Goal: Use online tool/utility: Utilize a website feature to perform a specific function

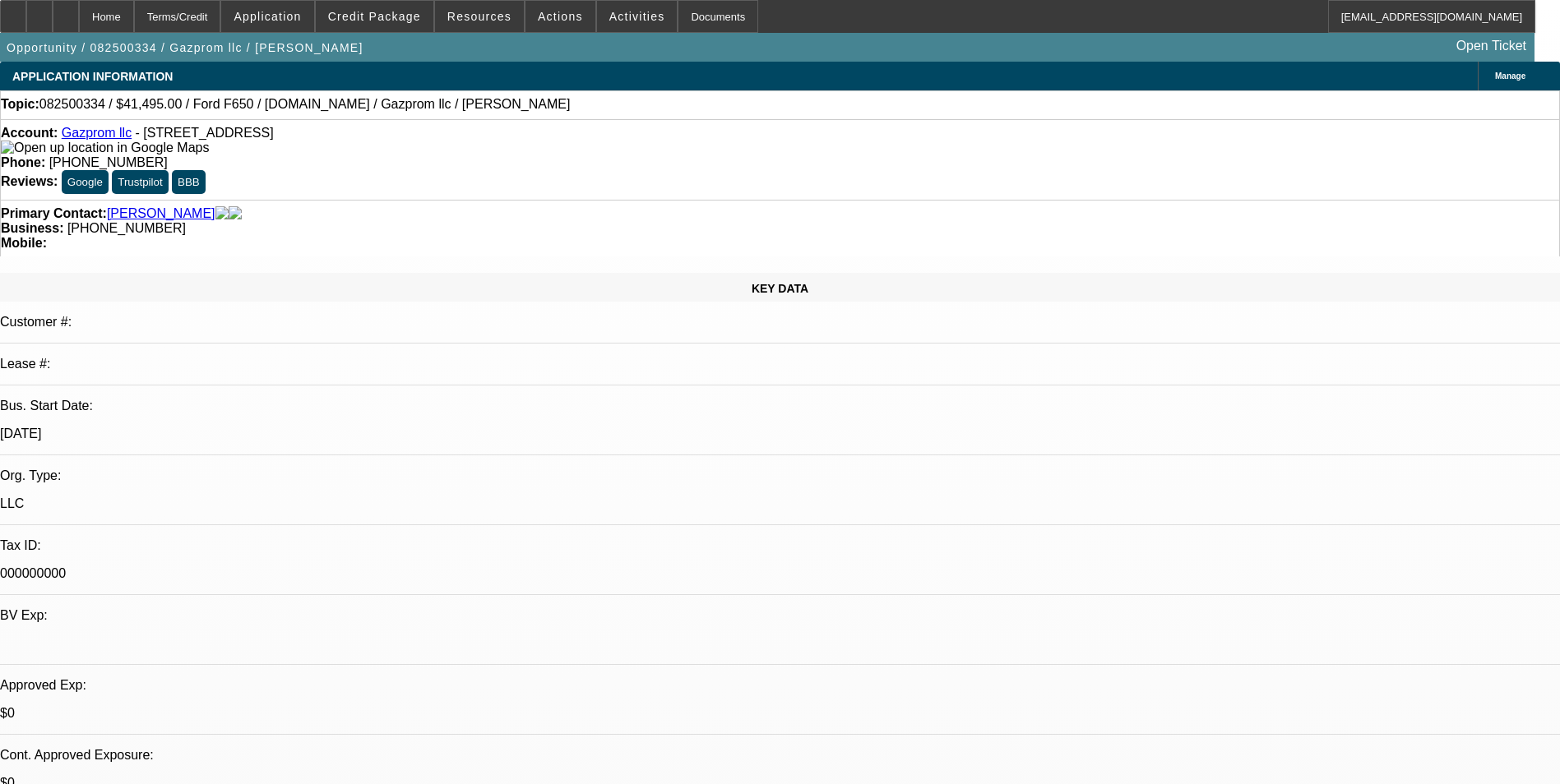
select select "0"
select select "0.1"
select select "0"
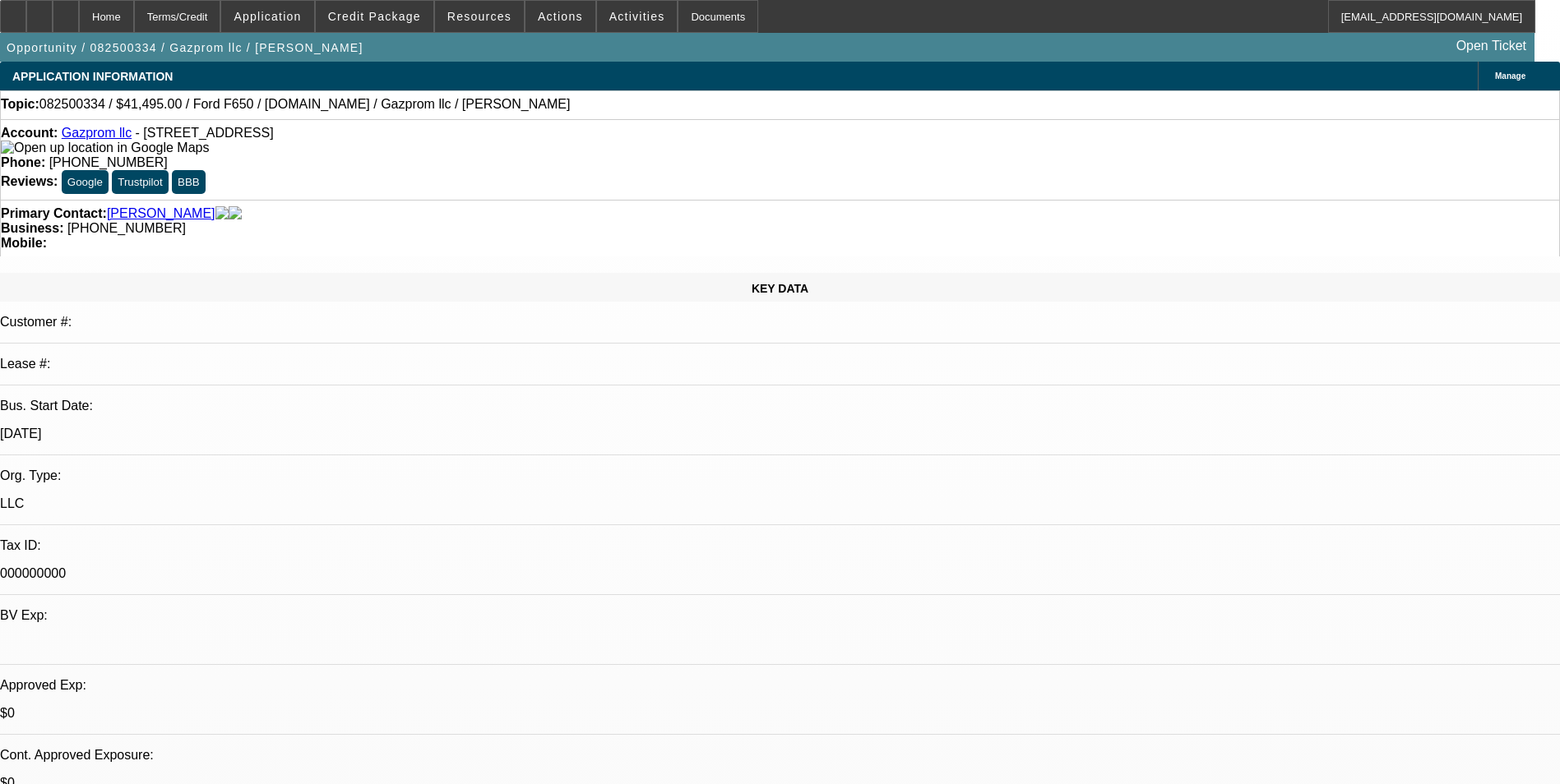
select select "0.1"
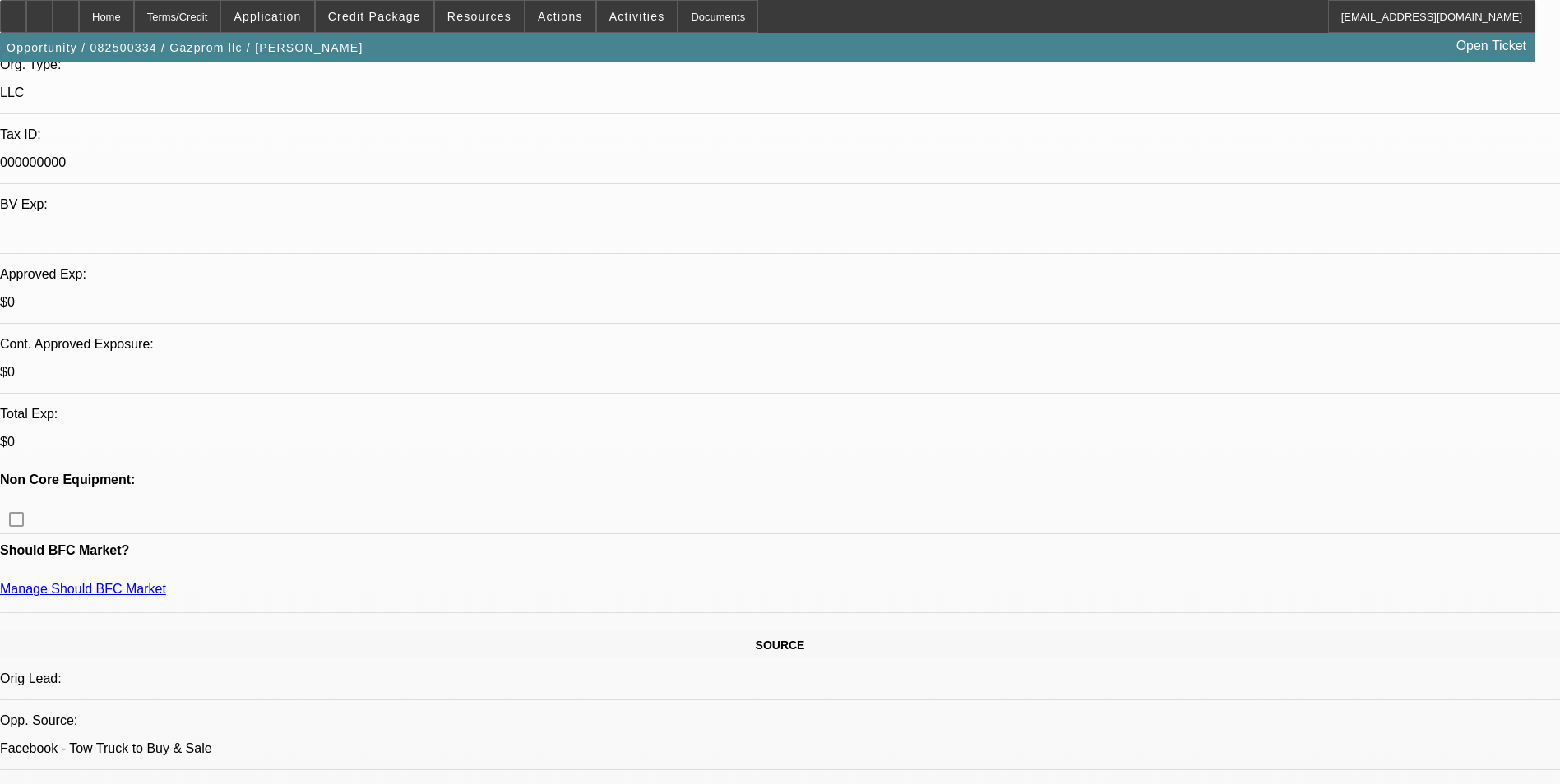
select select "1"
select select "4"
select select "1"
select select "2"
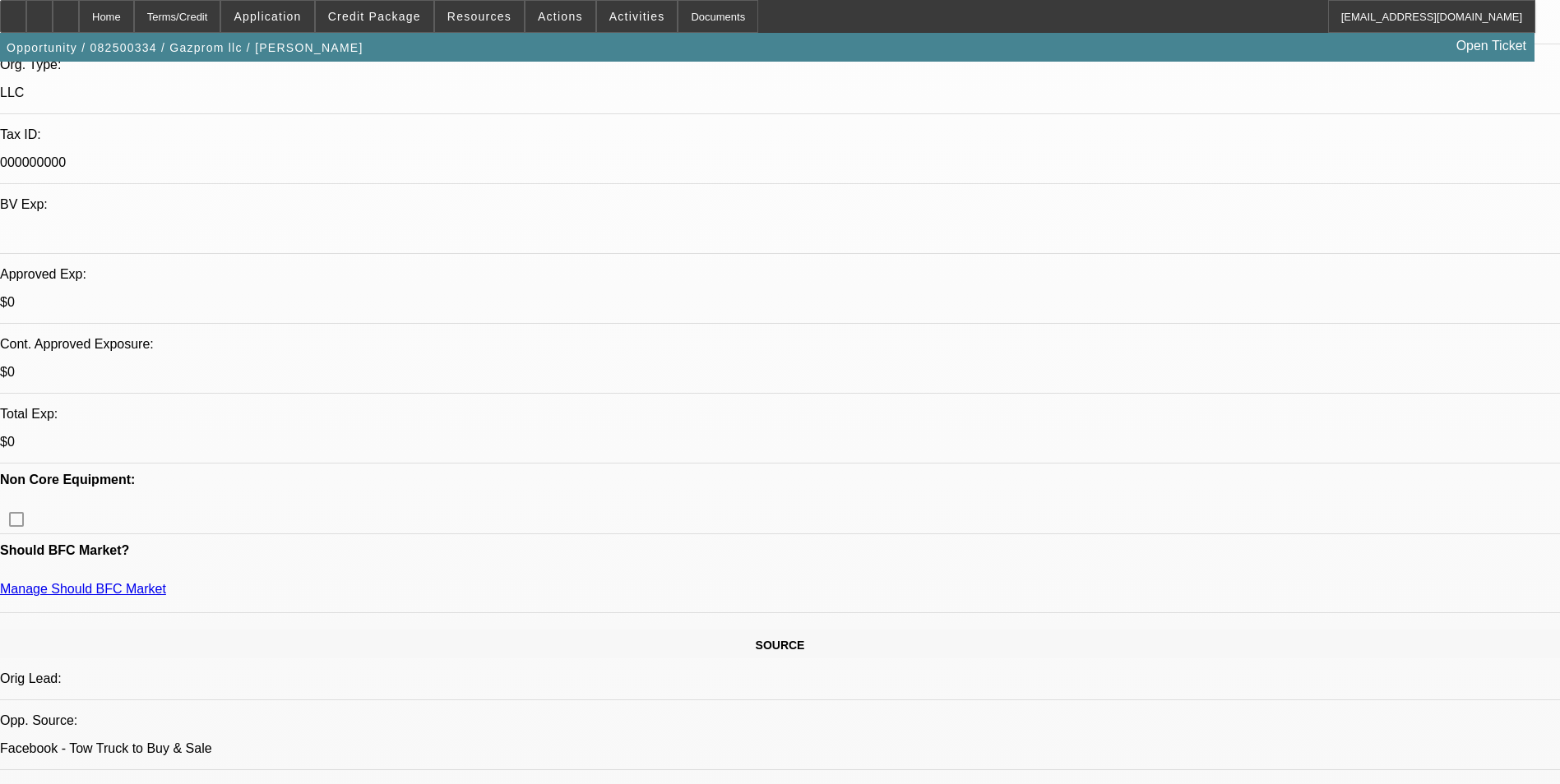
select select "4"
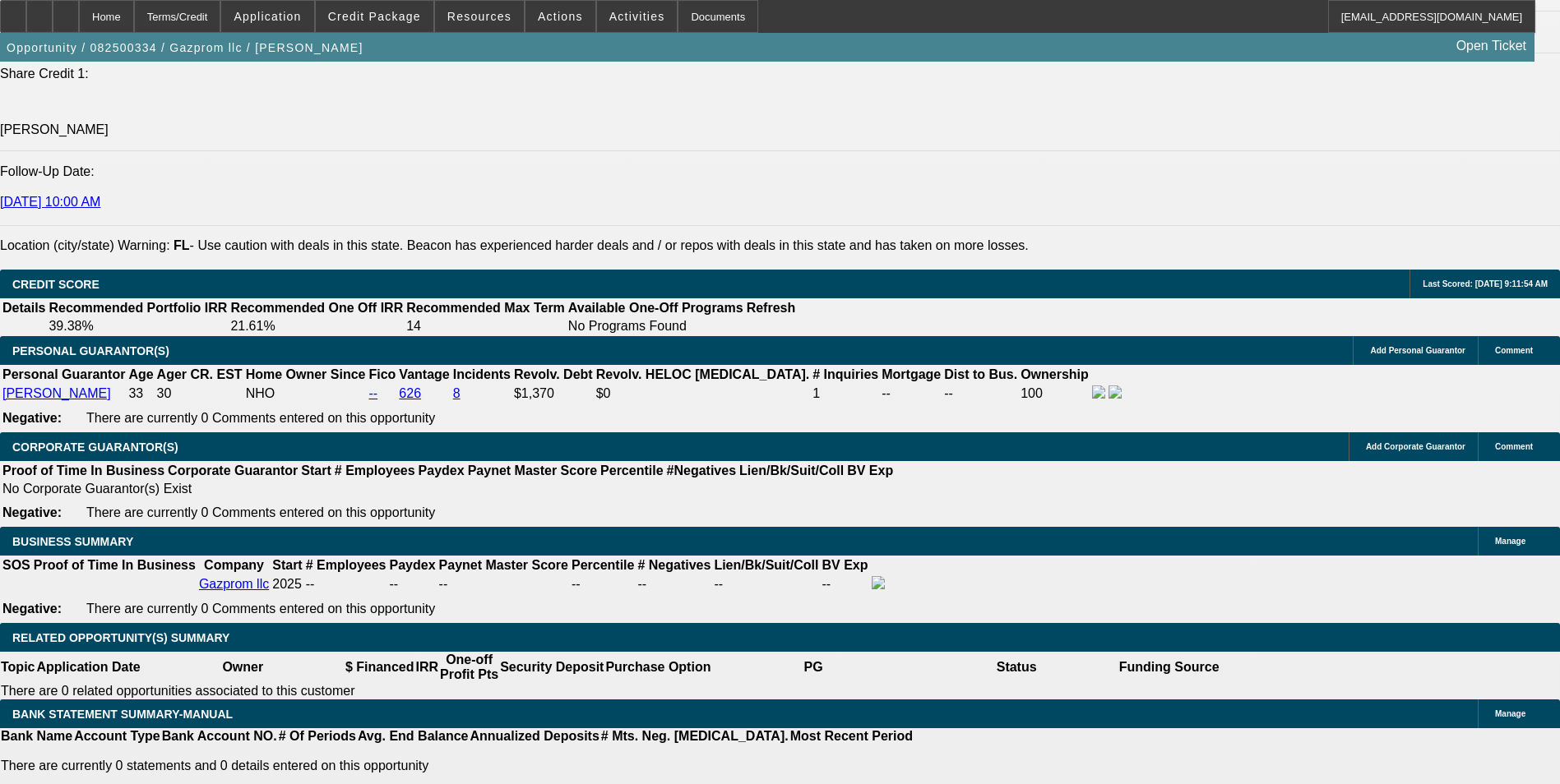
scroll to position [2301, 0]
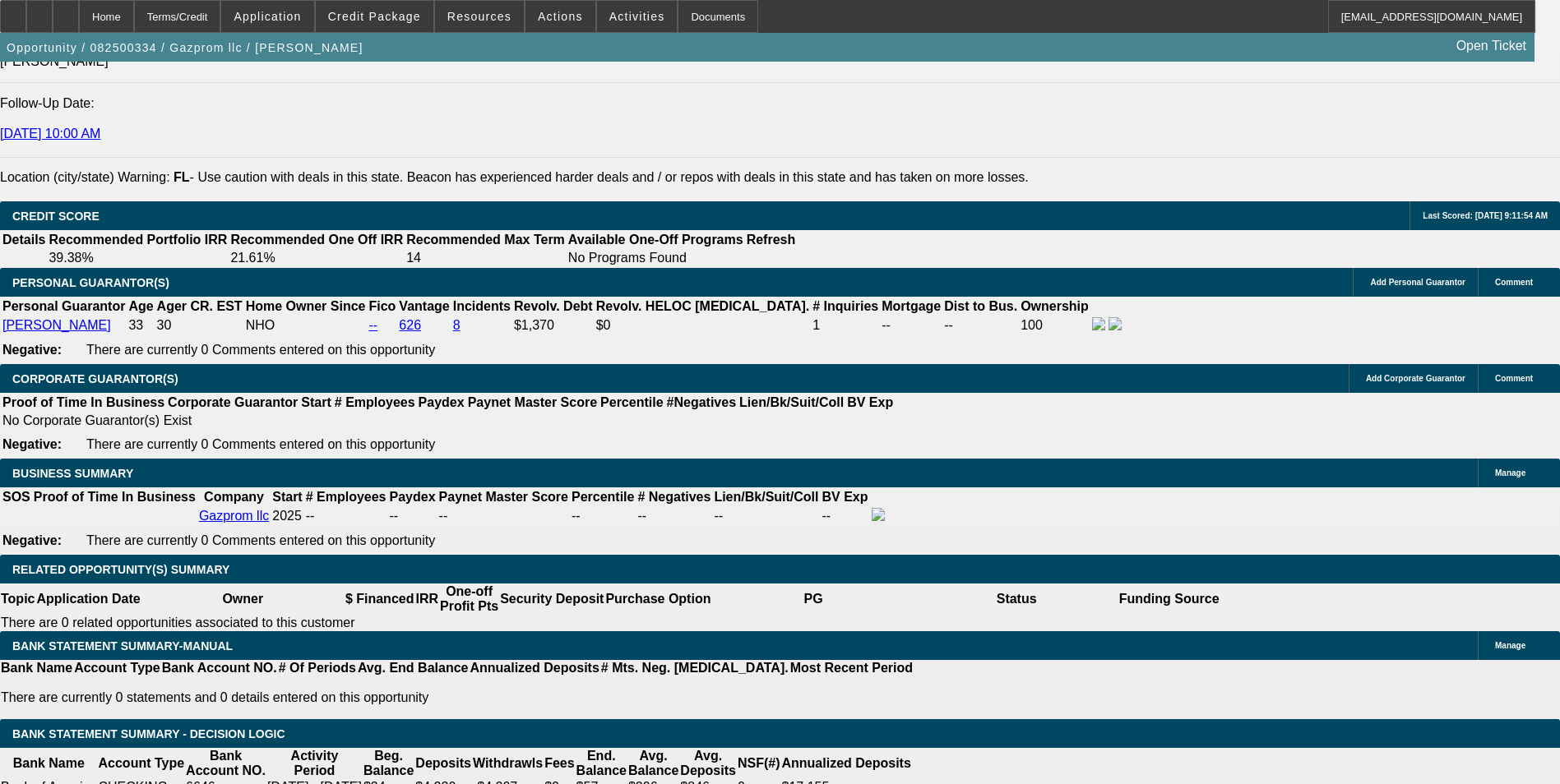
select select "0.15"
type input "$8,249.25"
type input "UNKNOWN"
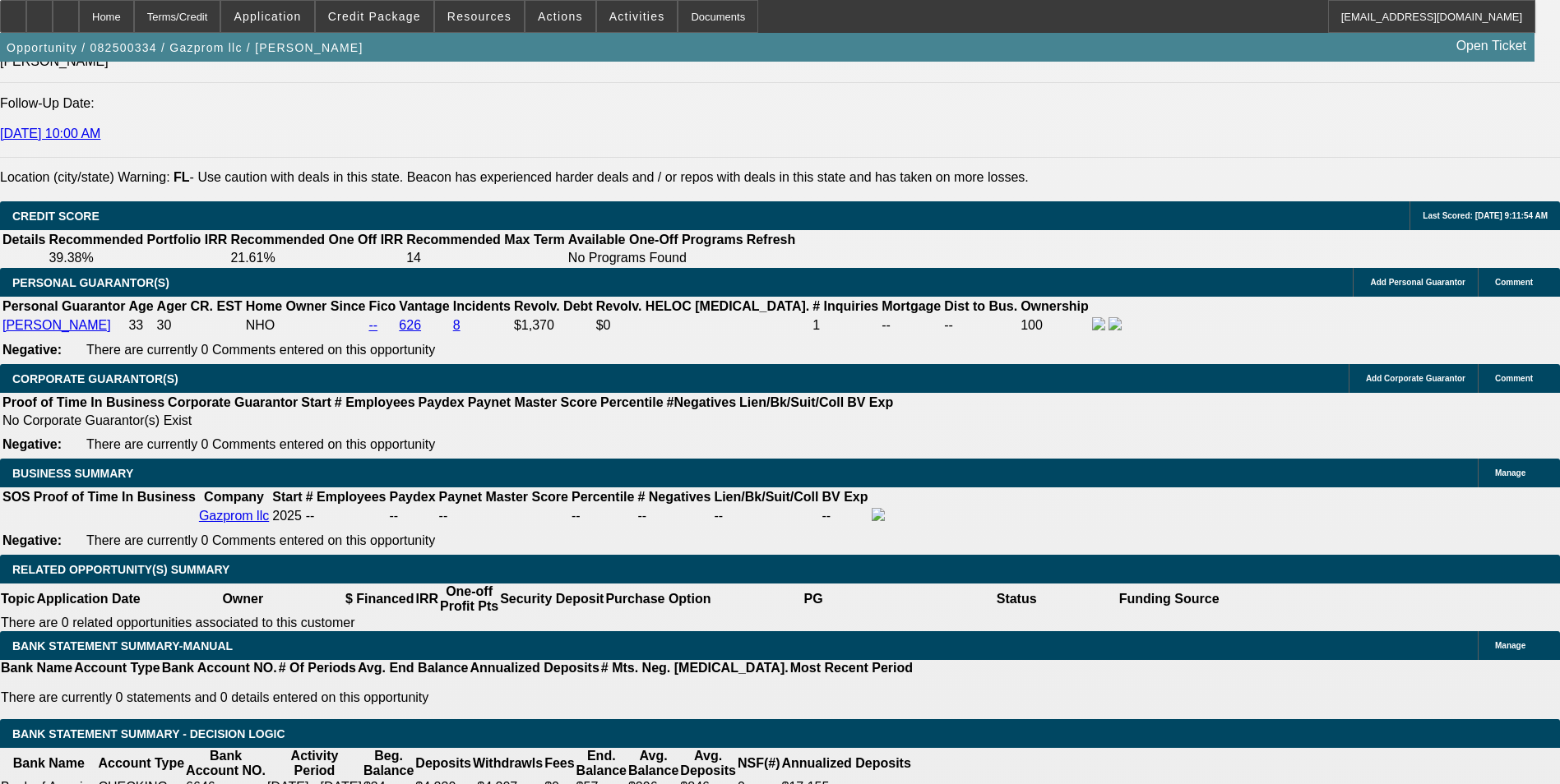
type input "$3,072.54"
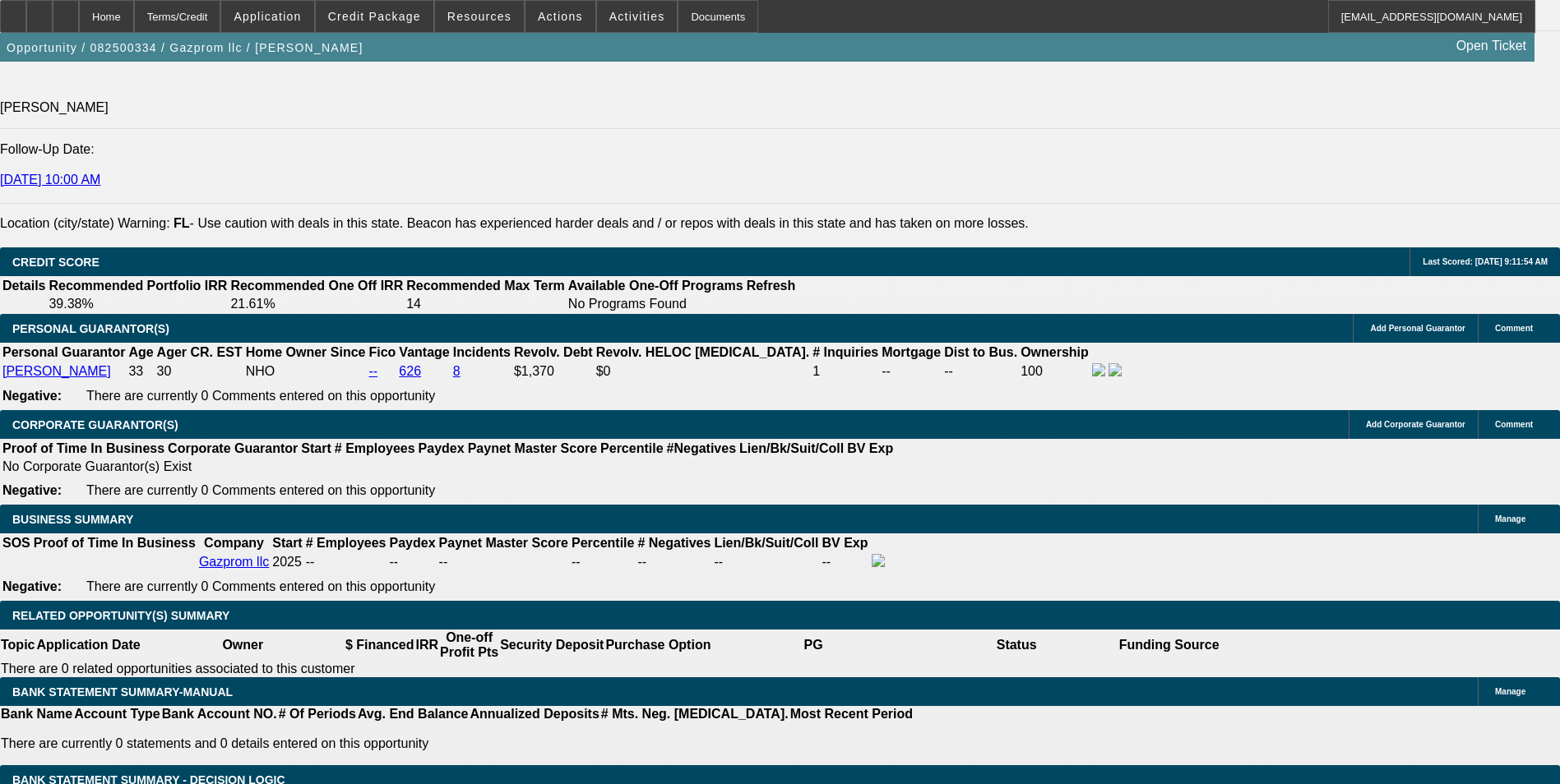
scroll to position [2219, 0]
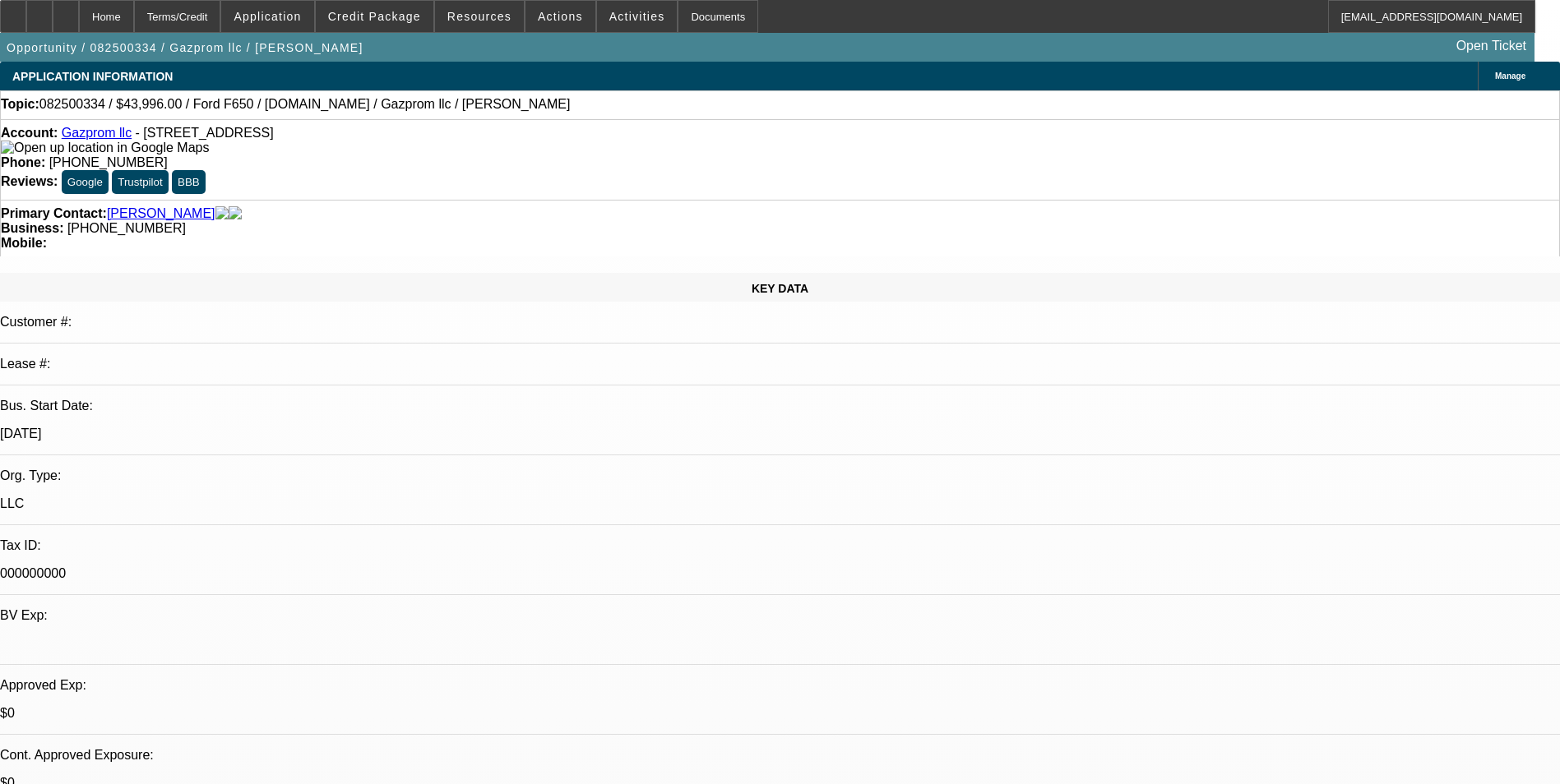
select select "0"
select select "2"
select select "0.1"
select select "4"
select select "0.2"
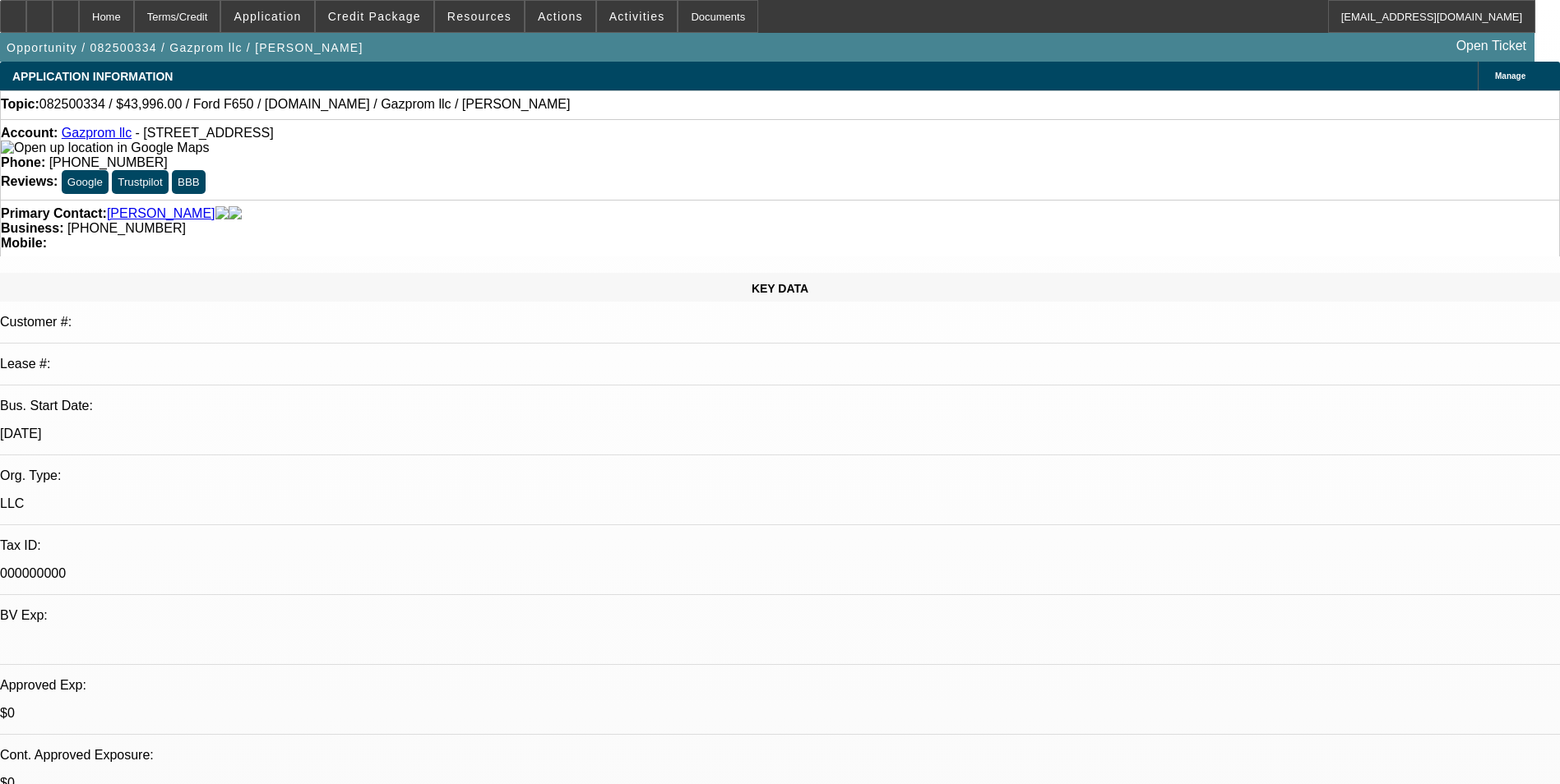
select select "0"
select select "2"
select select "0.1"
select select "4"
